Goal: Transaction & Acquisition: Purchase product/service

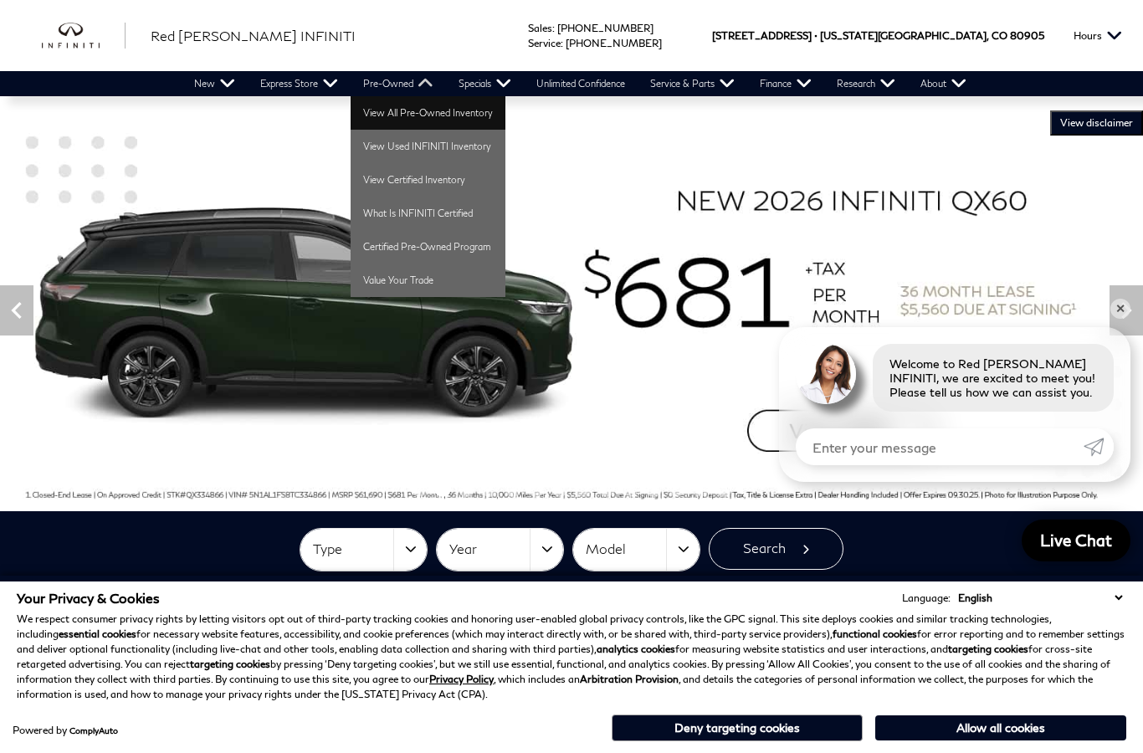
click at [379, 121] on link "View All Pre-Owned Inventory" at bounding box center [428, 112] width 155 height 33
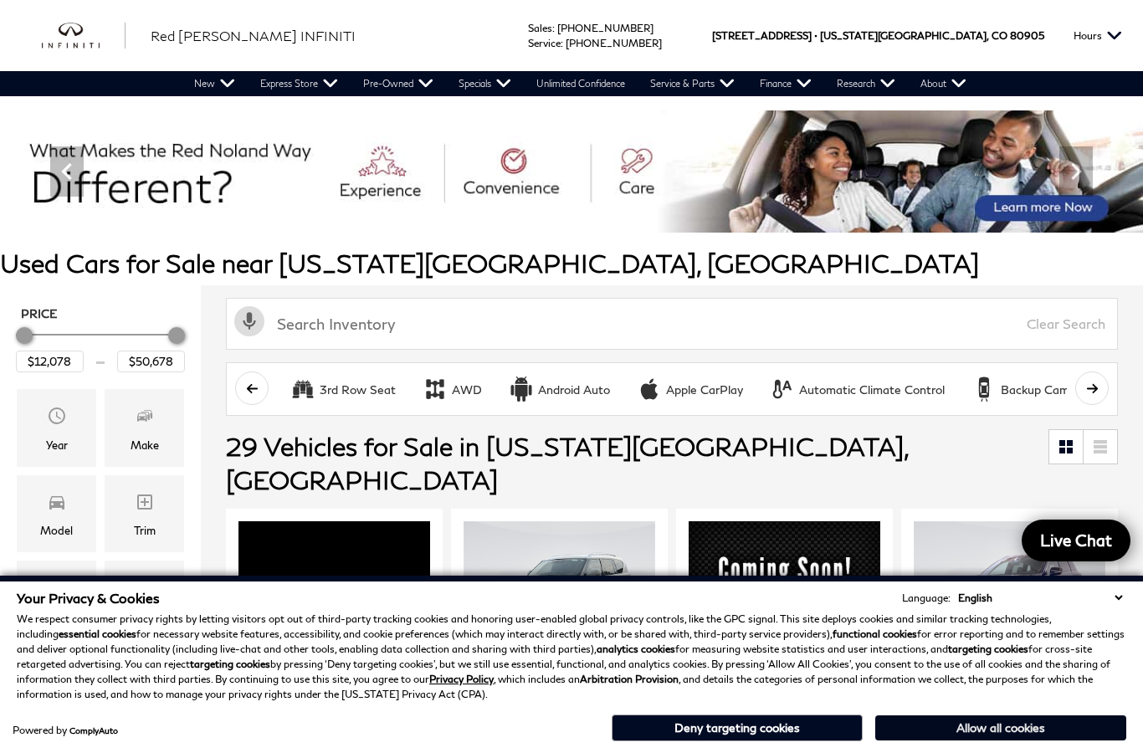
click at [1008, 729] on button "Allow all cookies" at bounding box center [1000, 727] width 251 height 25
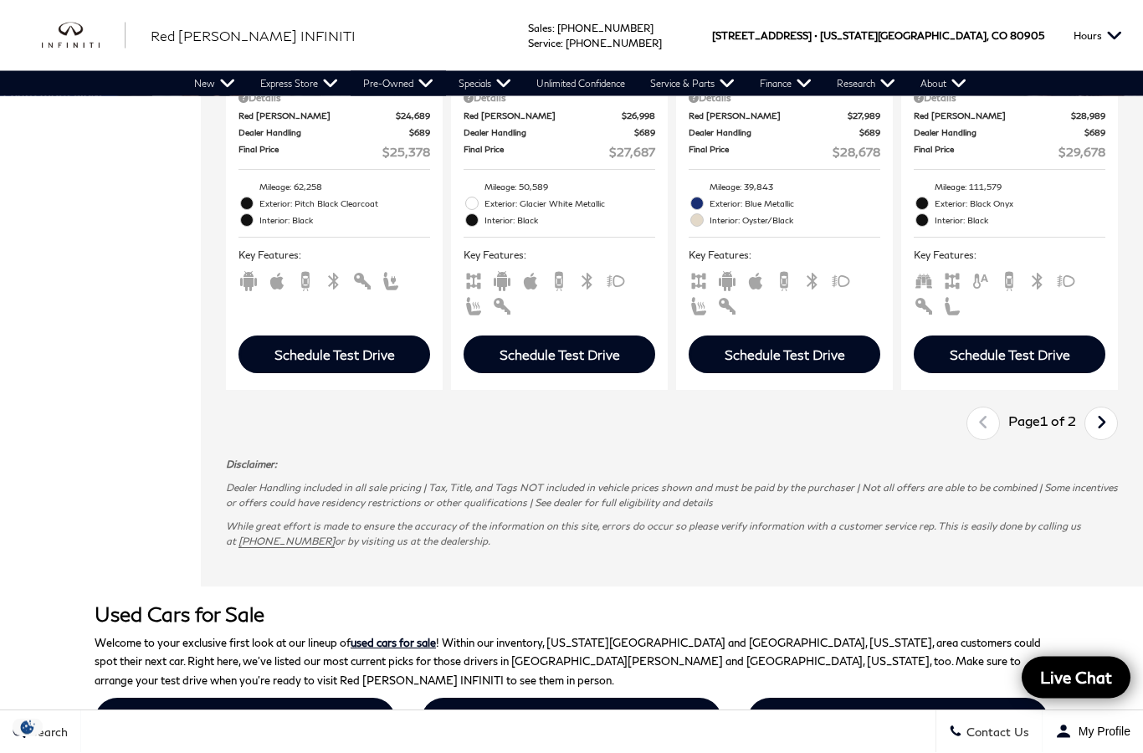
scroll to position [3275, 0]
click at [1104, 436] on icon "next page" at bounding box center [1101, 422] width 11 height 27
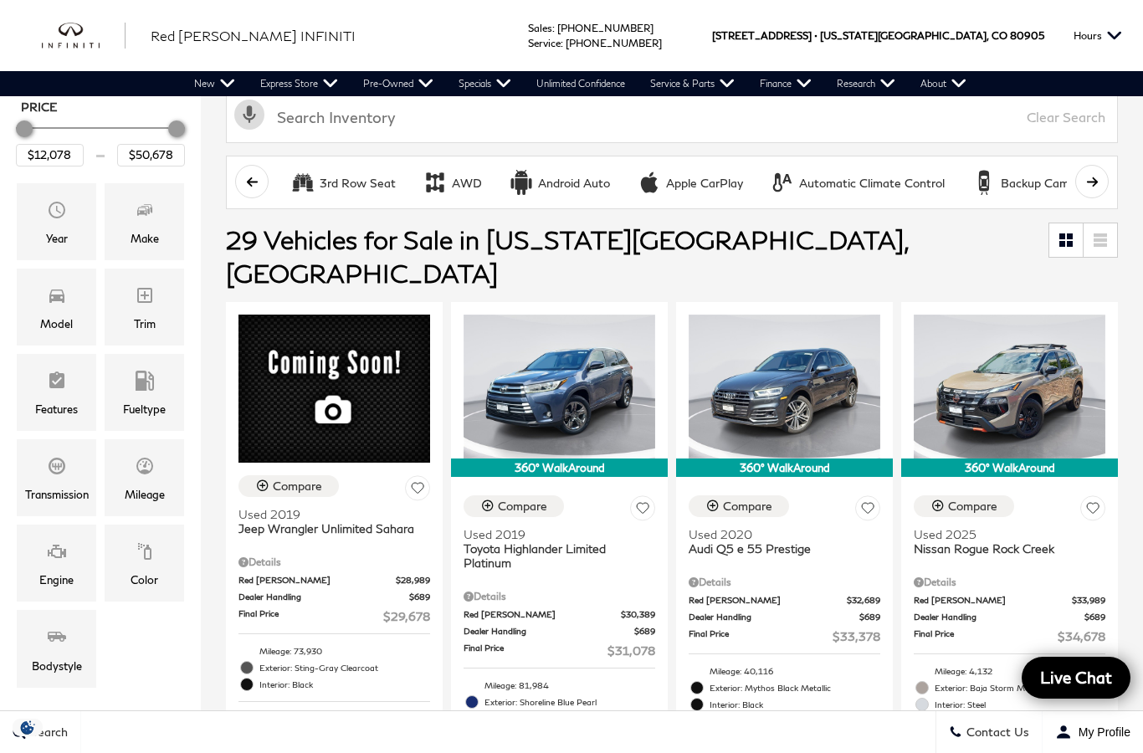
scroll to position [209, 0]
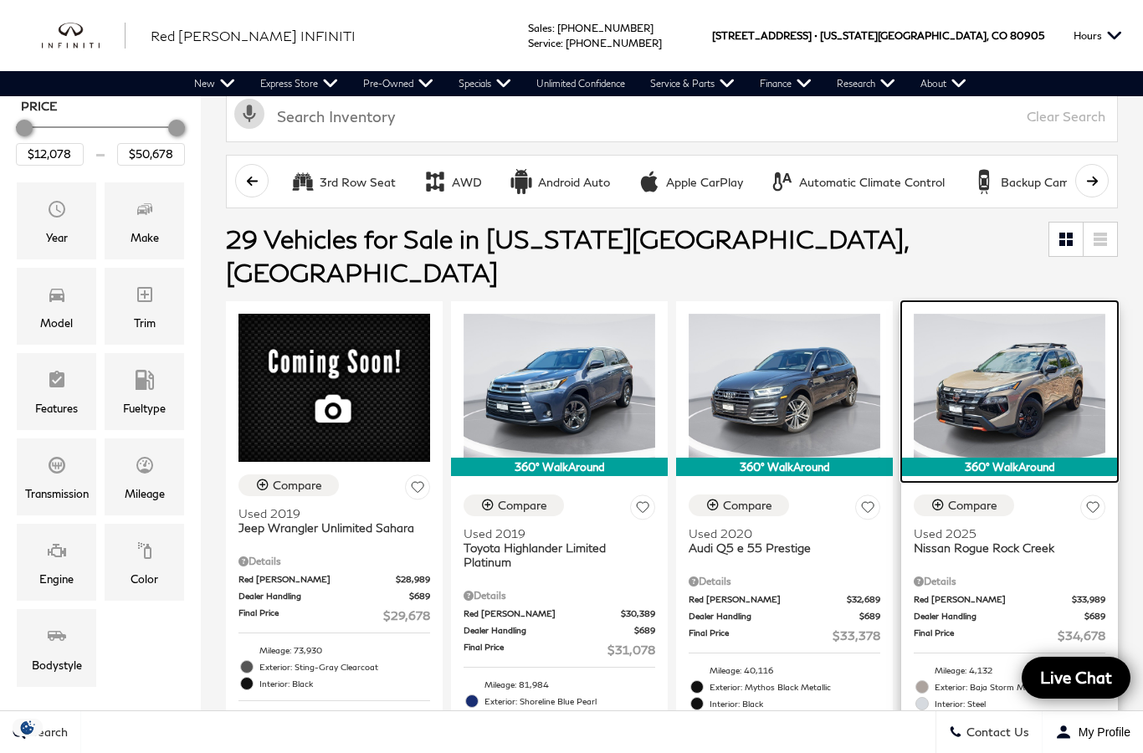
click at [1005, 371] on img at bounding box center [1010, 386] width 192 height 144
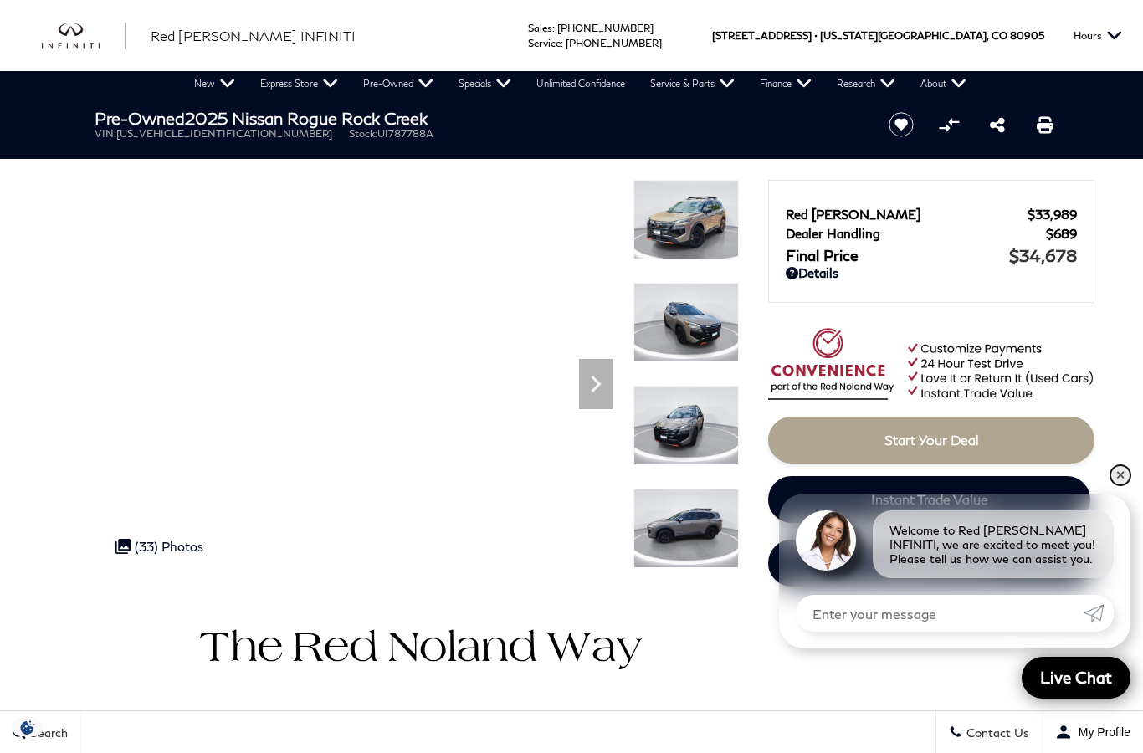
click at [1125, 477] on link "✕" at bounding box center [1120, 475] width 20 height 20
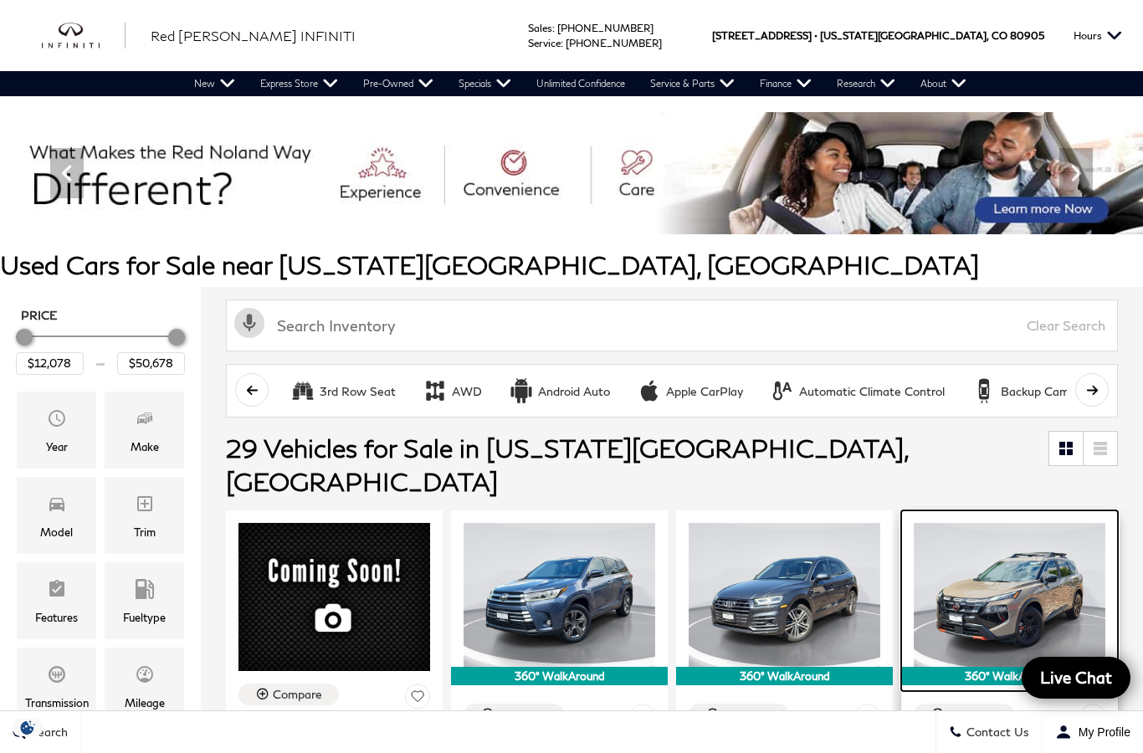
click at [1048, 571] on img at bounding box center [1010, 595] width 192 height 144
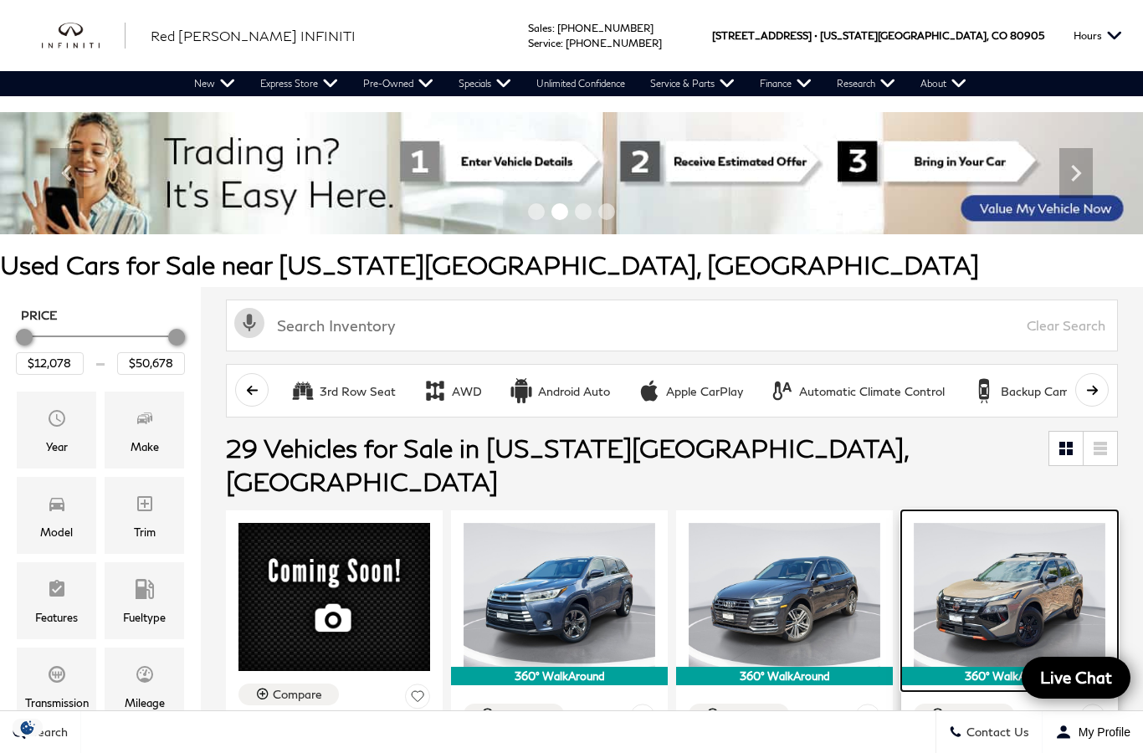
click at [1027, 561] on img at bounding box center [1010, 595] width 192 height 144
